Goal: Find specific page/section: Find specific page/section

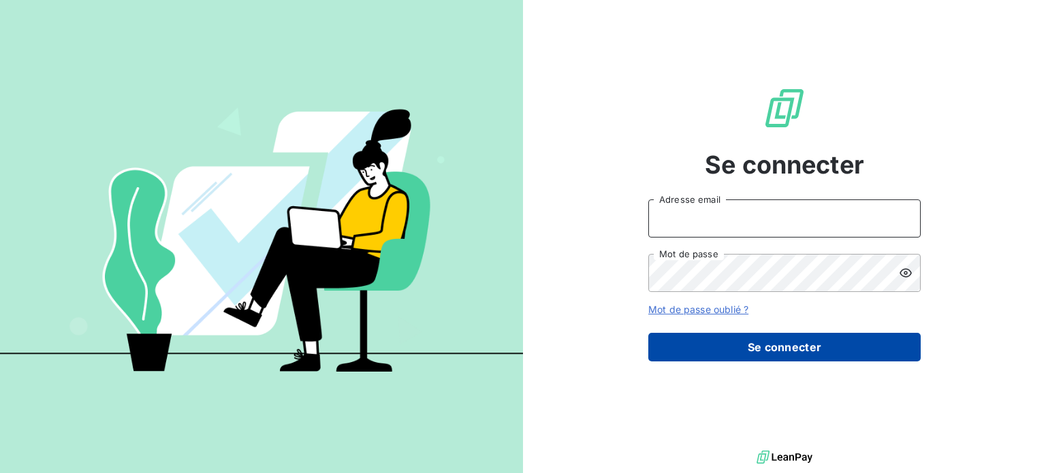
type input "[PERSON_NAME][EMAIL_ADDRESS][DOMAIN_NAME]"
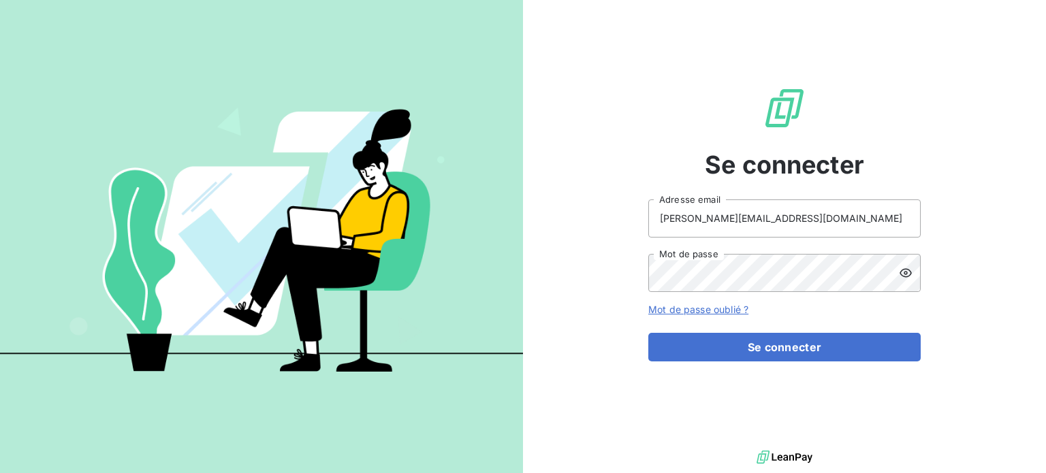
drag, startPoint x: 760, startPoint y: 348, endPoint x: 745, endPoint y: 382, distance: 37.2
click at [760, 347] on button "Se connecter" at bounding box center [785, 347] width 272 height 29
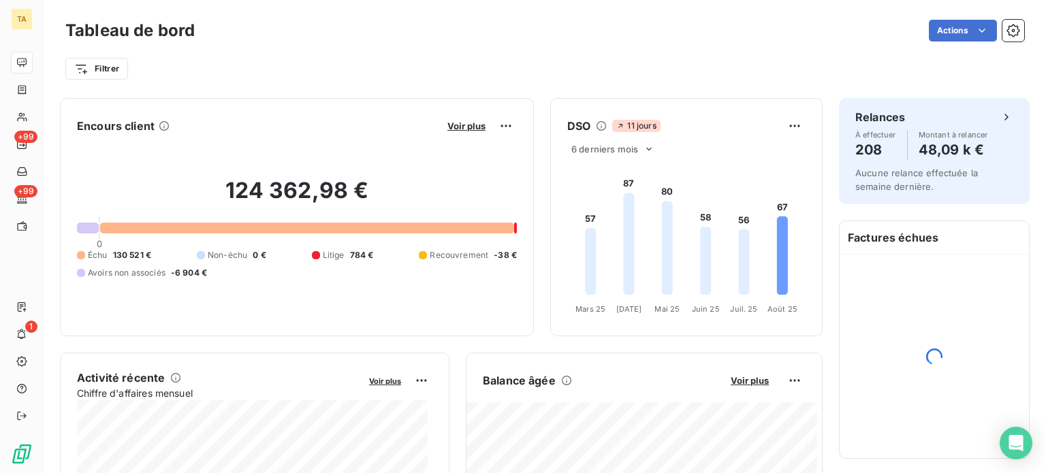
click at [801, 8] on div "Tableau de bord Actions Filtrer" at bounding box center [545, 45] width 1003 height 90
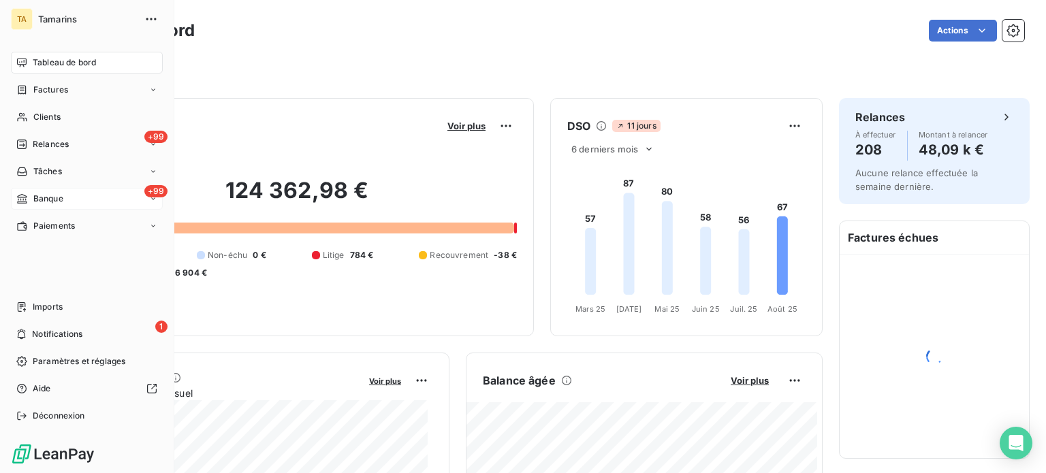
click at [50, 194] on span "Banque" at bounding box center [48, 199] width 30 height 12
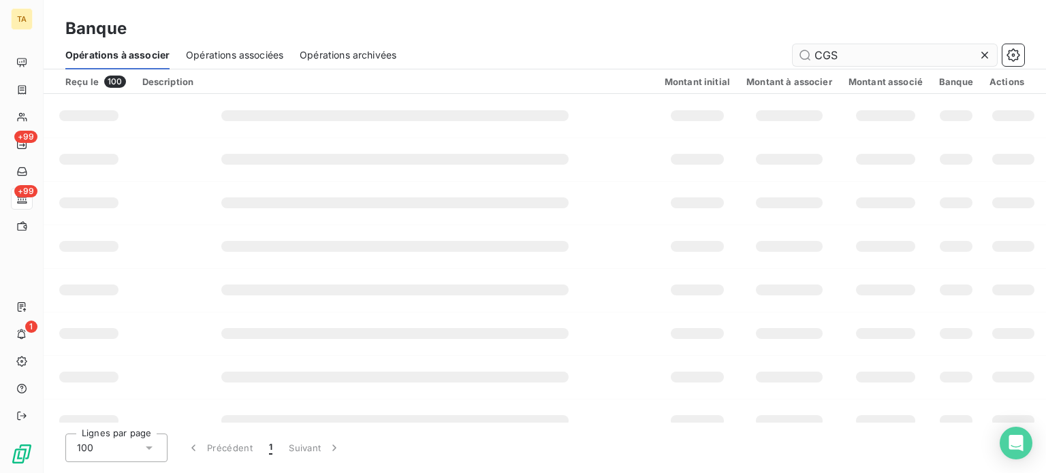
type input "CGSS"
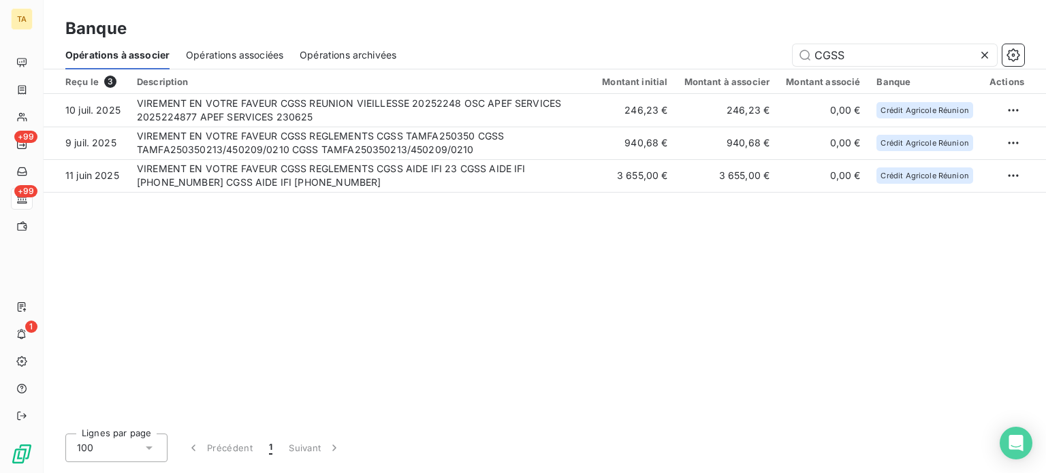
click at [200, 54] on span "Opérations associées" at bounding box center [234, 55] width 97 height 14
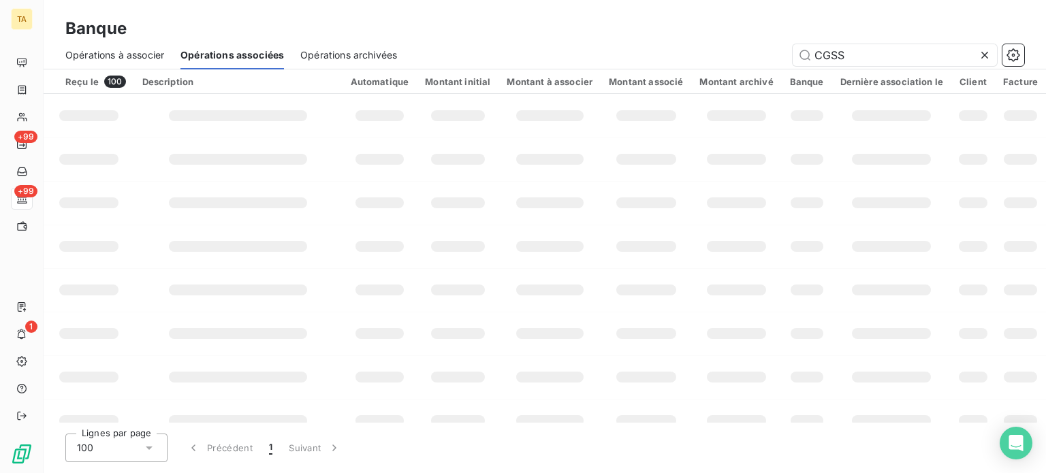
type input "CGSS"
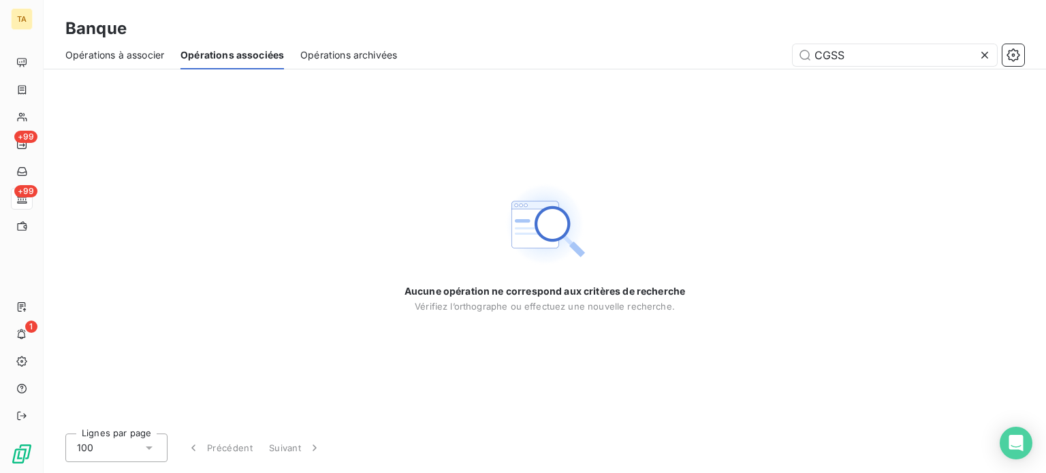
click at [104, 52] on span "Opérations à associer" at bounding box center [114, 55] width 99 height 14
